Goal: Task Accomplishment & Management: Complete application form

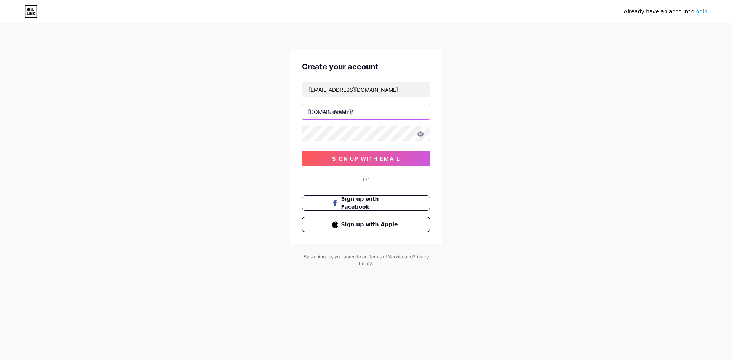
click at [359, 106] on input "text" at bounding box center [365, 111] width 127 height 15
click at [346, 93] on input "[EMAIL_ADDRESS][DOMAIN_NAME]" at bounding box center [365, 89] width 127 height 15
click at [363, 117] on input "text" at bounding box center [365, 111] width 127 height 15
paste input "862"
type input "[EMAIL_ADDRESS][DOMAIN_NAME]"
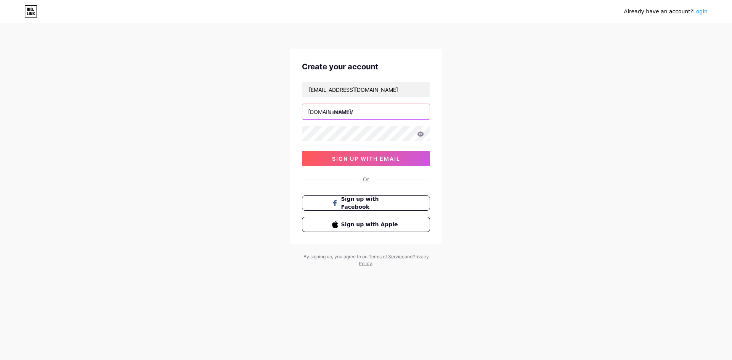
paste input "getryzeai"
type input "getryzeai"
click at [351, 162] on span "sign up with email" at bounding box center [366, 159] width 68 height 6
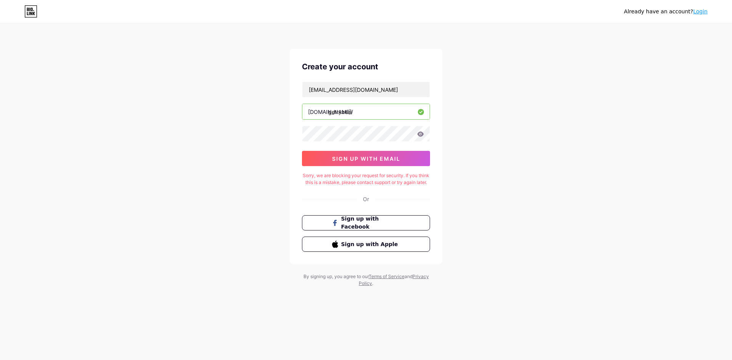
click at [356, 119] on input "getryzeai" at bounding box center [365, 111] width 127 height 15
